Goal: Task Accomplishment & Management: Understand process/instructions

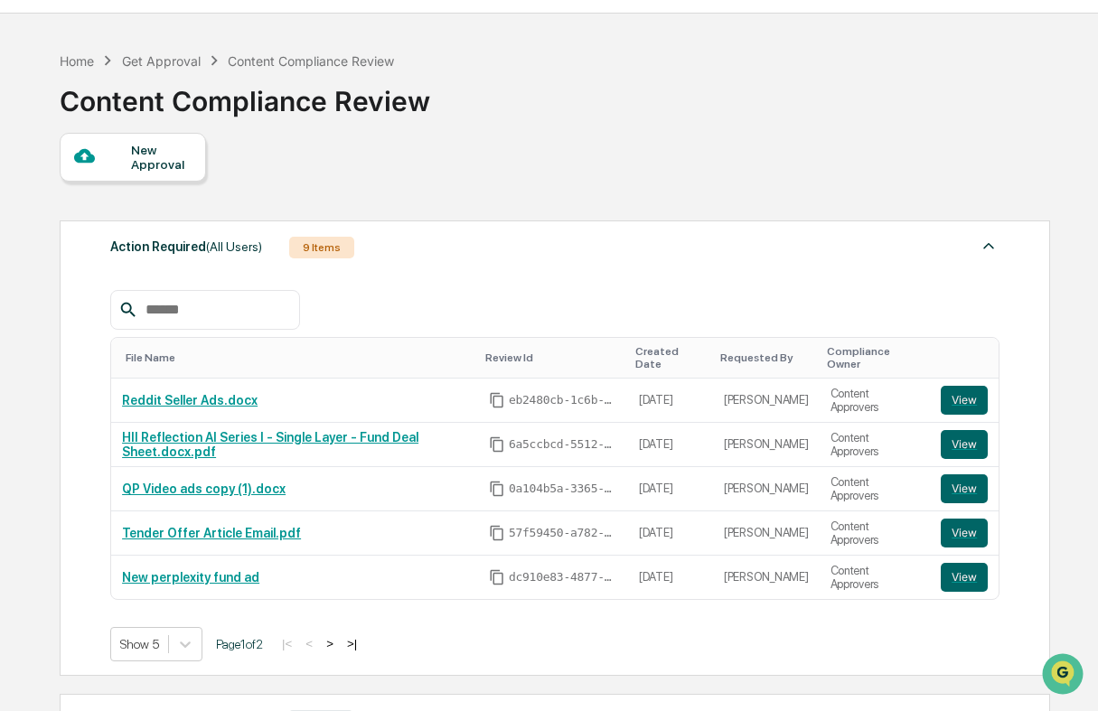
click at [162, 53] on div "Get Approval" at bounding box center [161, 60] width 79 height 15
click at [99, 63] on icon at bounding box center [108, 61] width 20 height 20
click at [84, 63] on div "Home" at bounding box center [77, 60] width 34 height 15
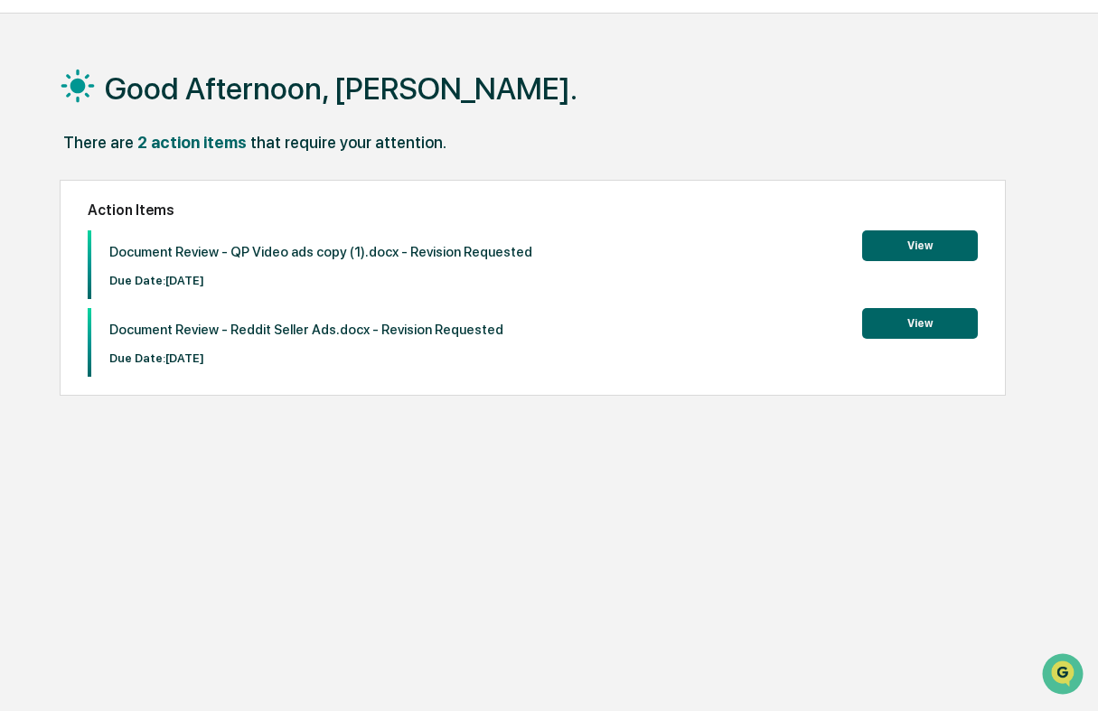
click at [906, 330] on button "View" at bounding box center [920, 323] width 116 height 31
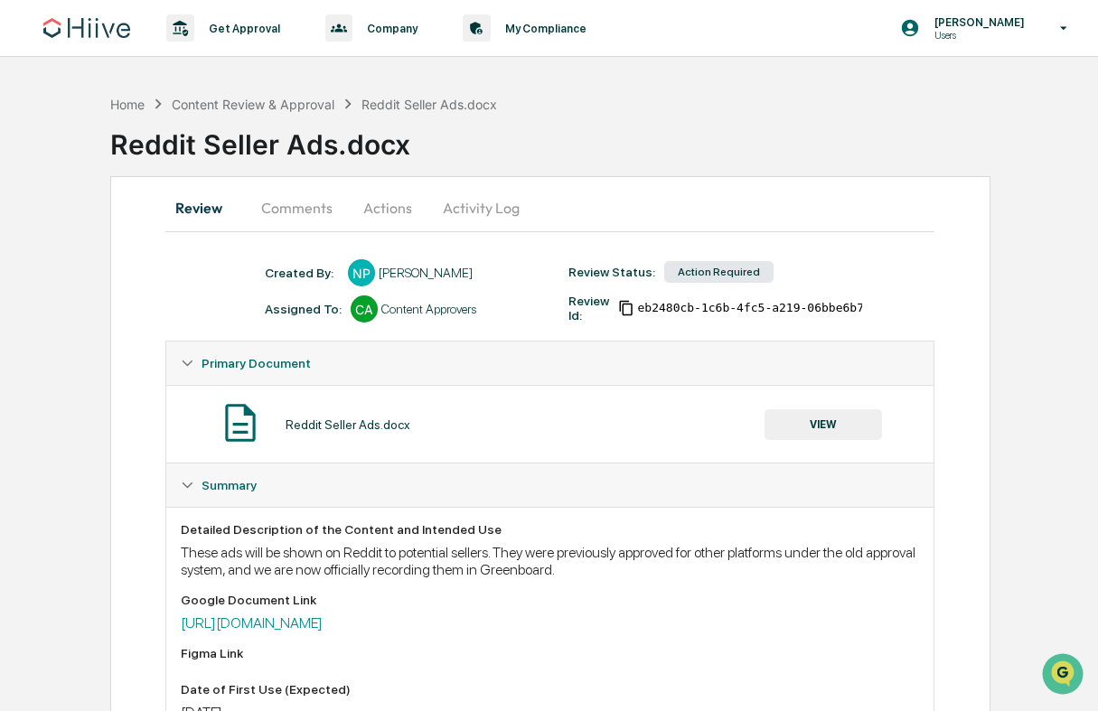
click at [308, 202] on button "Comments" at bounding box center [297, 207] width 100 height 43
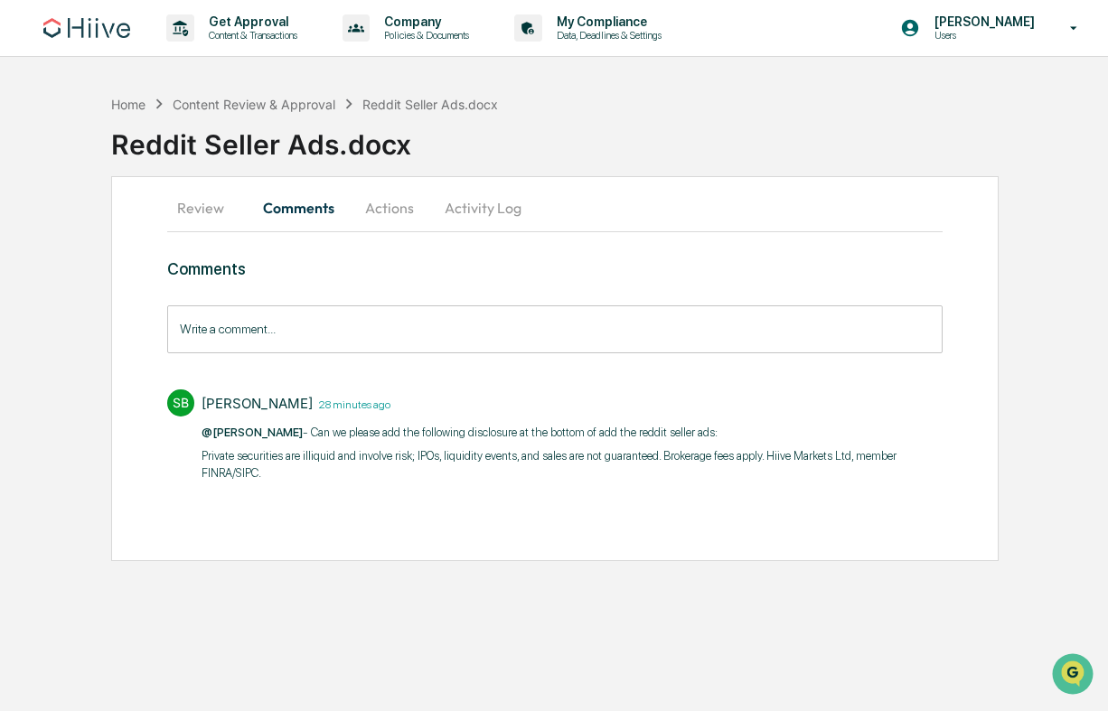
click at [376, 219] on button "Actions" at bounding box center [389, 207] width 81 height 43
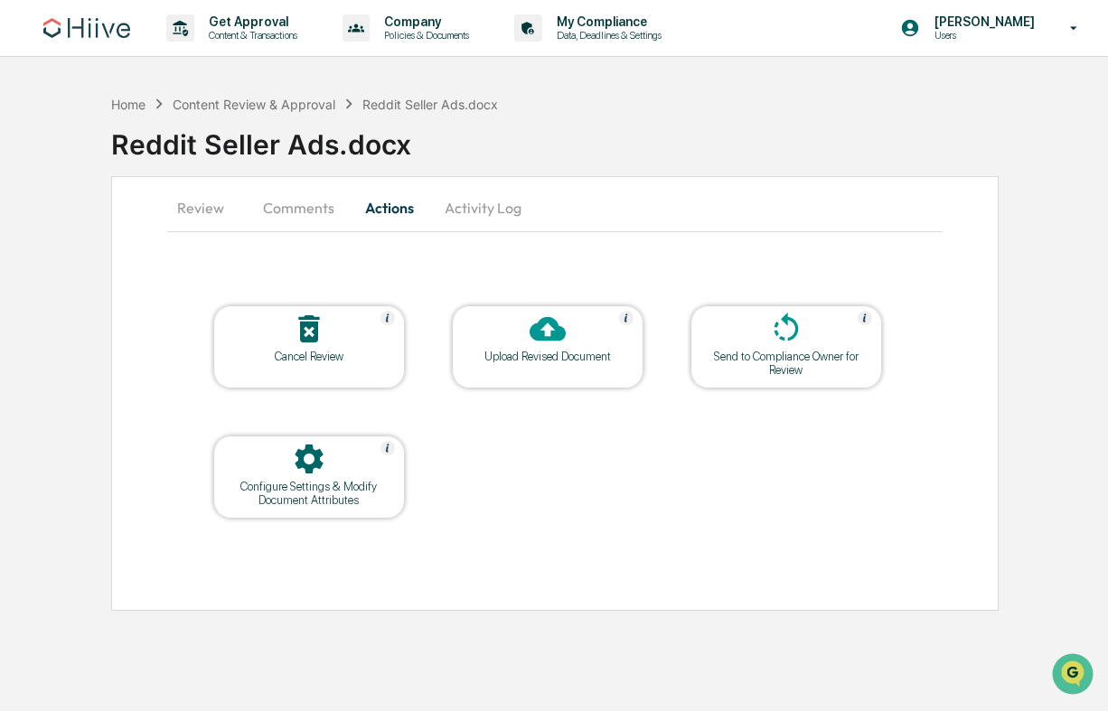
click at [329, 219] on button "Comments" at bounding box center [299, 207] width 100 height 43
